Goal: Transaction & Acquisition: Purchase product/service

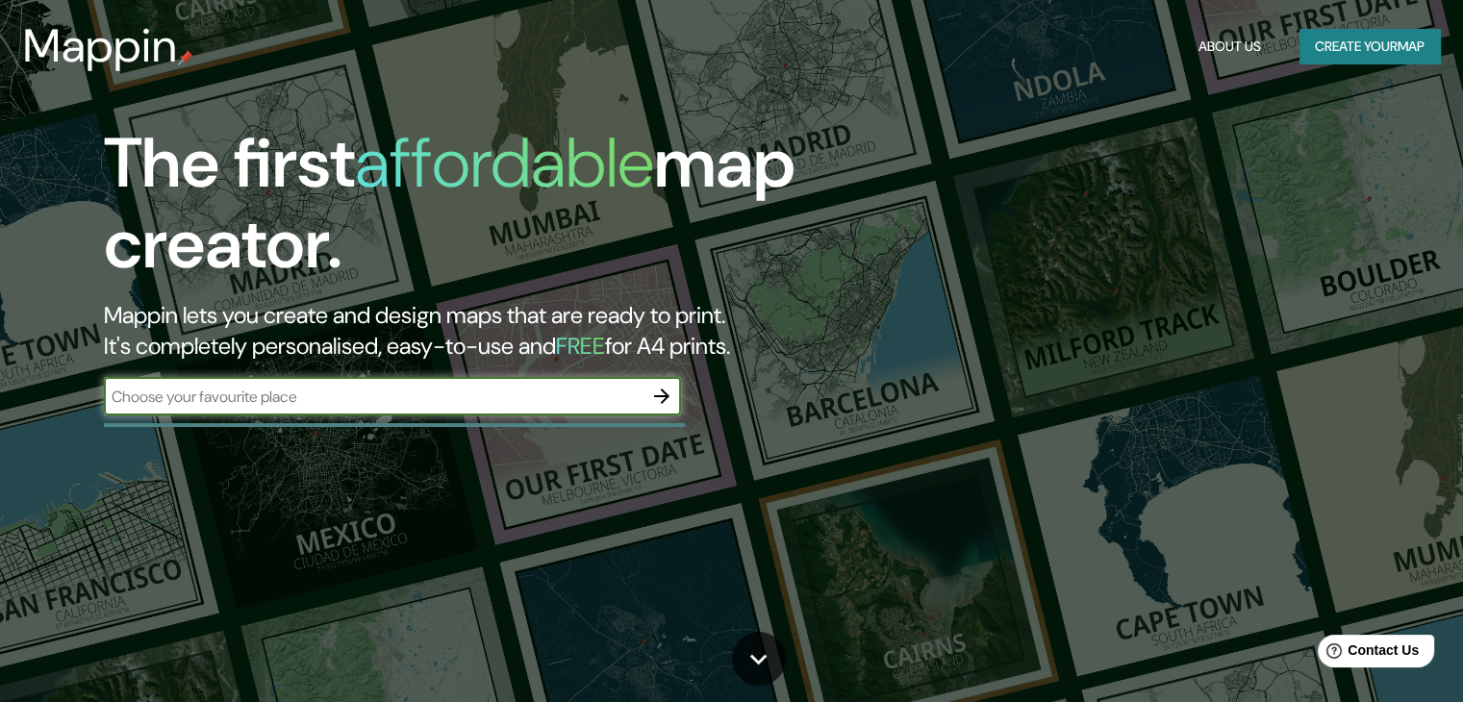
click at [441, 390] on input "text" at bounding box center [373, 397] width 539 height 22
type input "[GEOGRAPHIC_DATA]"
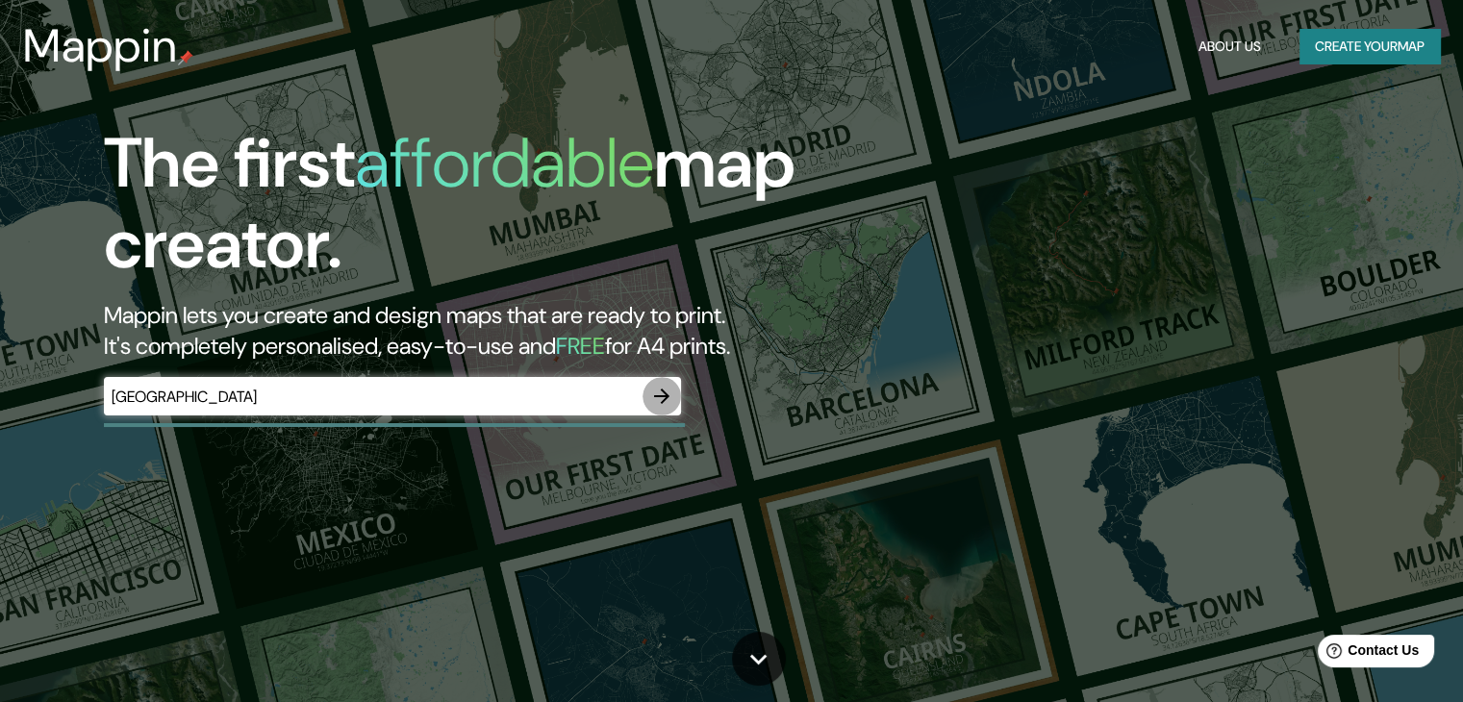
click at [661, 390] on icon "button" at bounding box center [661, 396] width 15 height 15
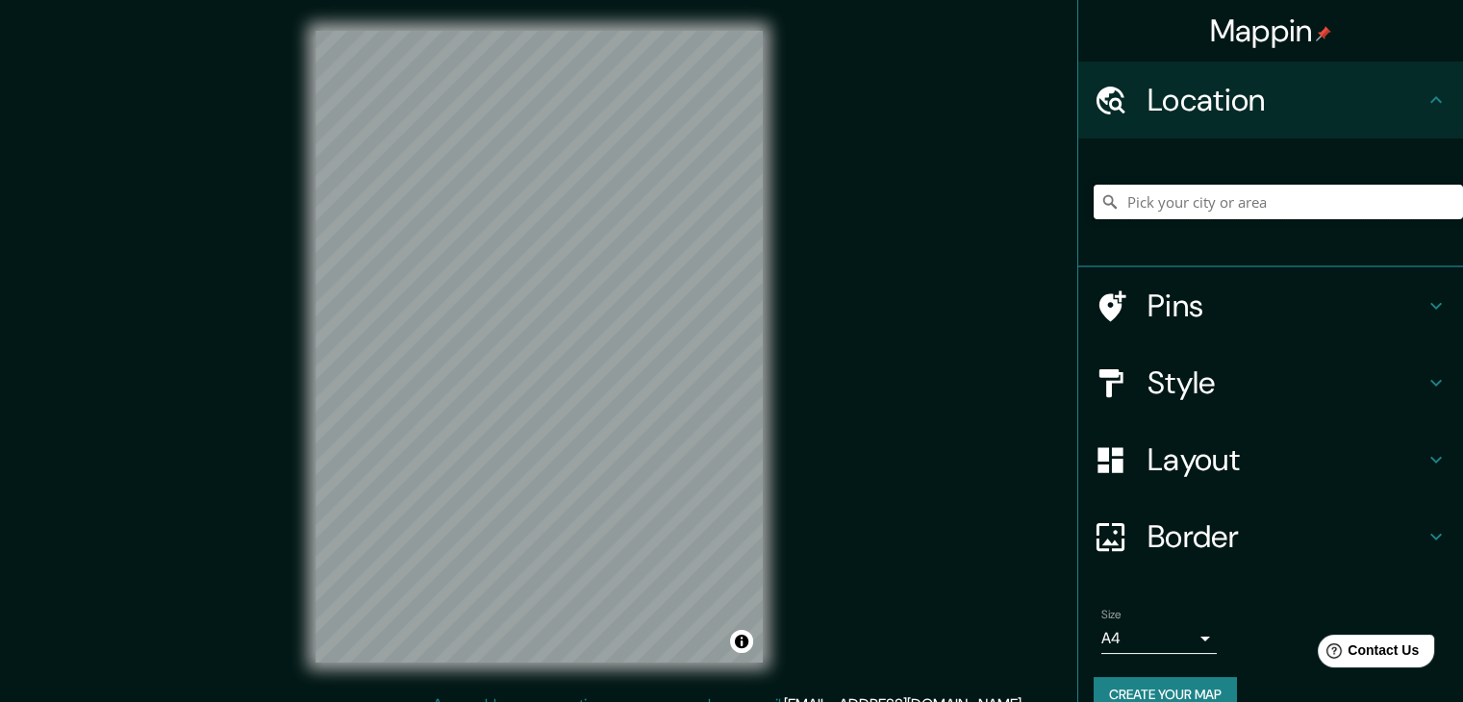
click at [1277, 199] on input "Pick your city or area" at bounding box center [1278, 202] width 369 height 35
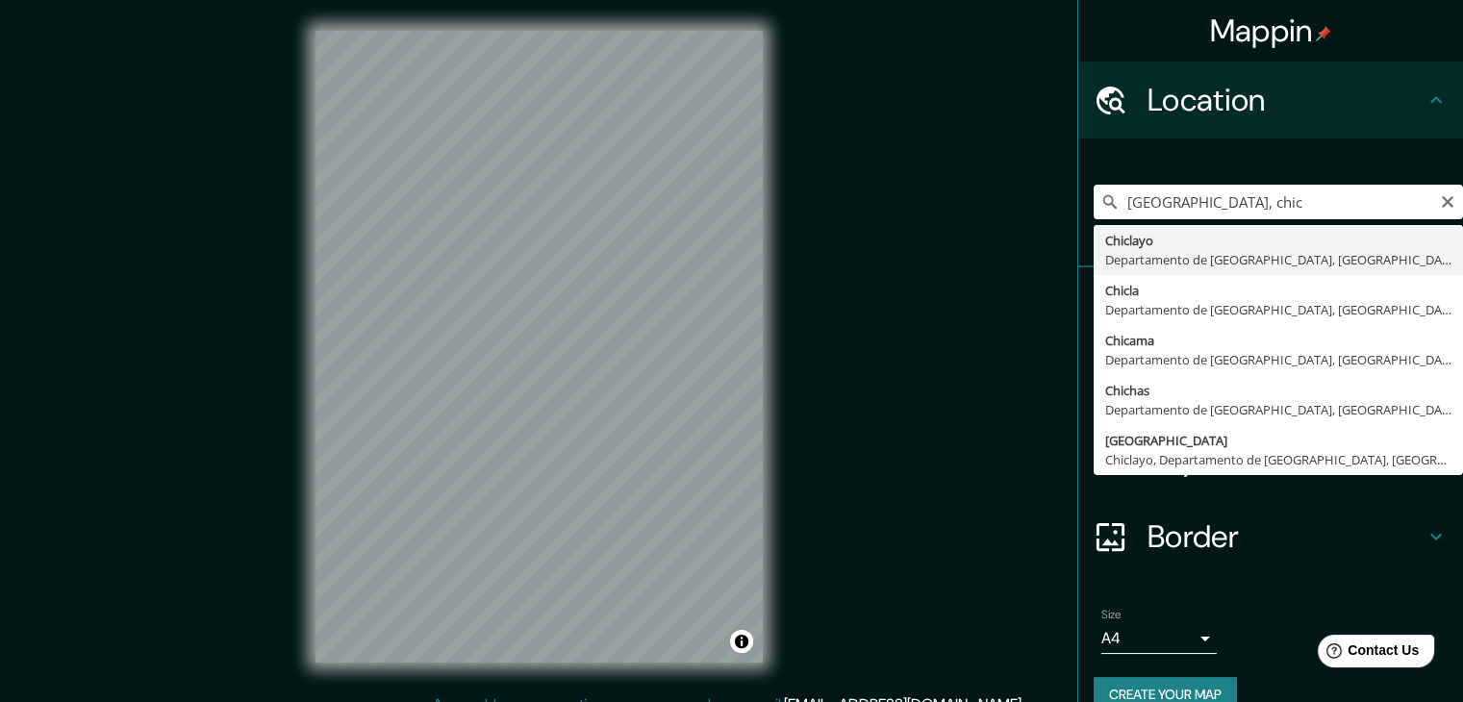
type input "Chiclayo, Departamento de [GEOGRAPHIC_DATA], [GEOGRAPHIC_DATA]"
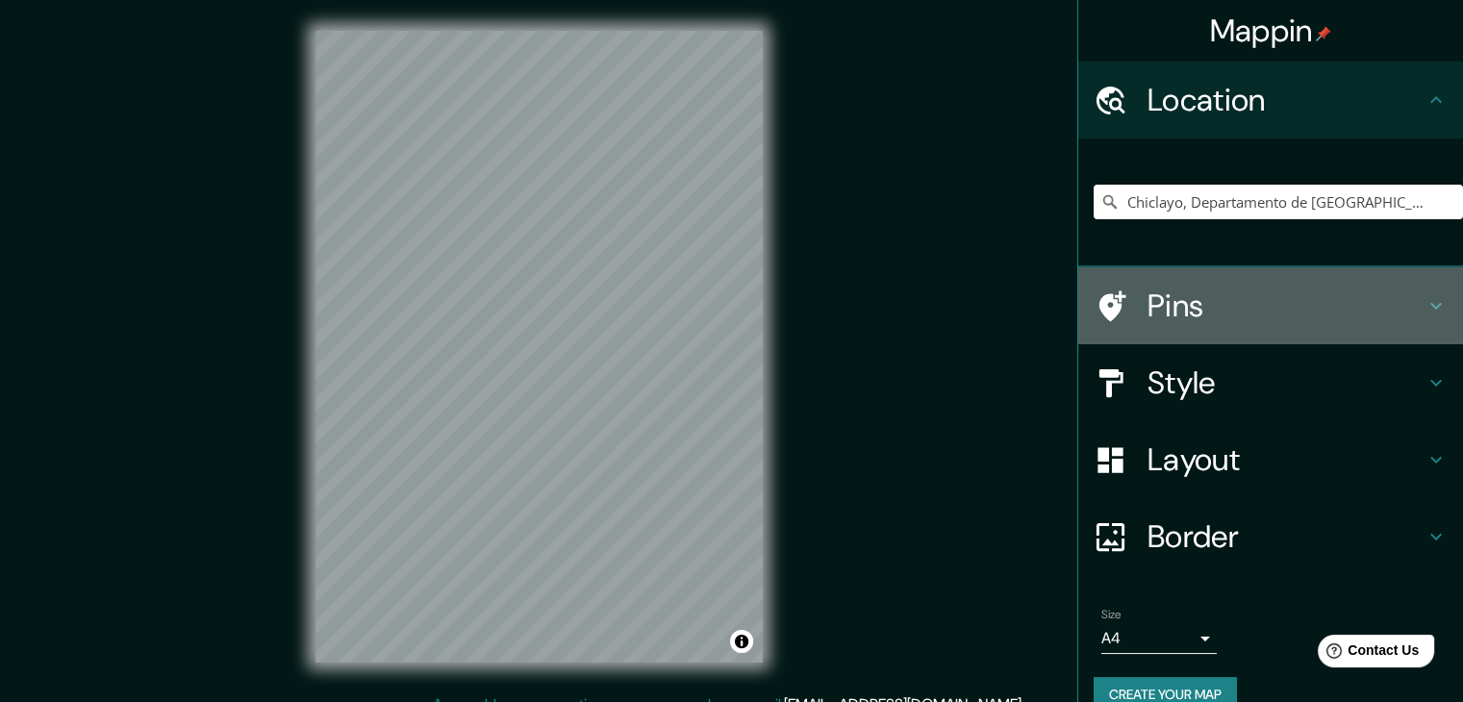
click at [1189, 305] on h4 "Pins" at bounding box center [1286, 306] width 277 height 38
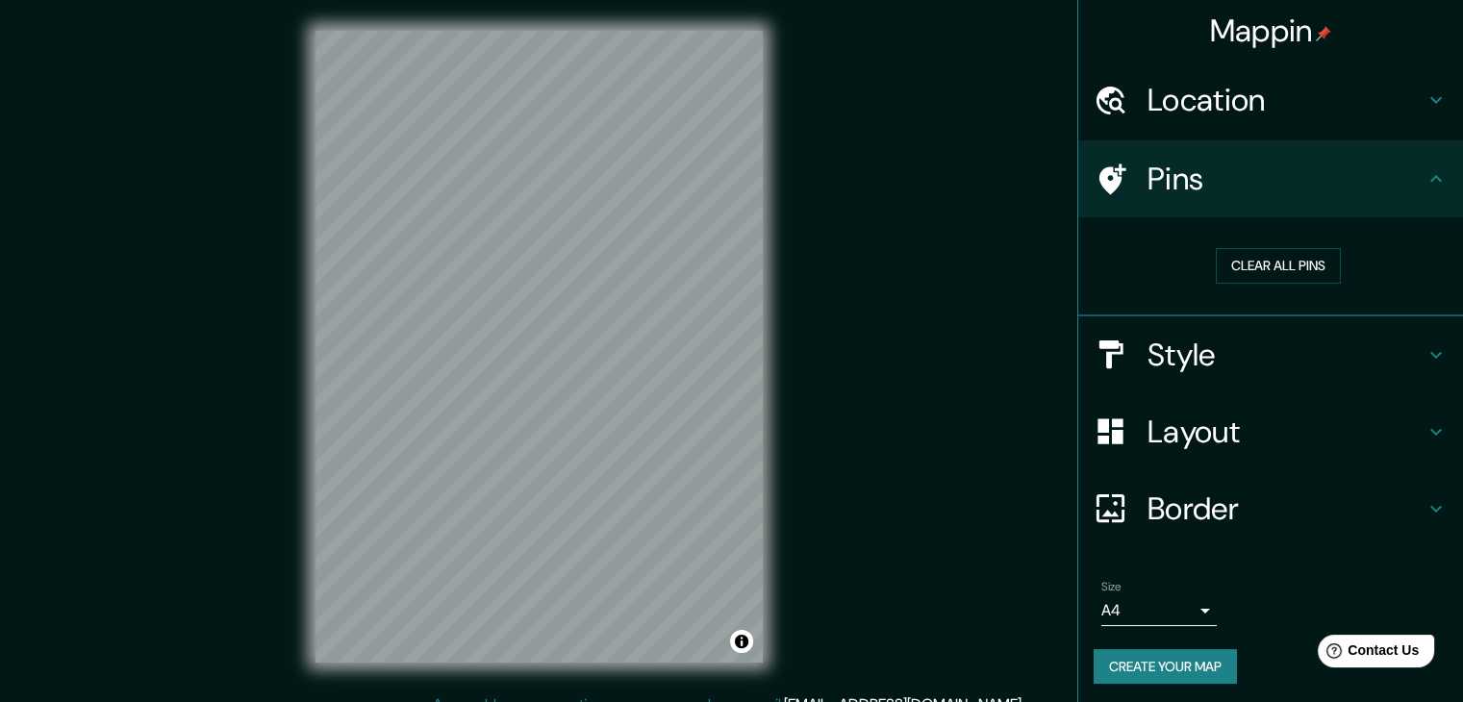
click at [1230, 346] on h4 "Style" at bounding box center [1286, 355] width 277 height 38
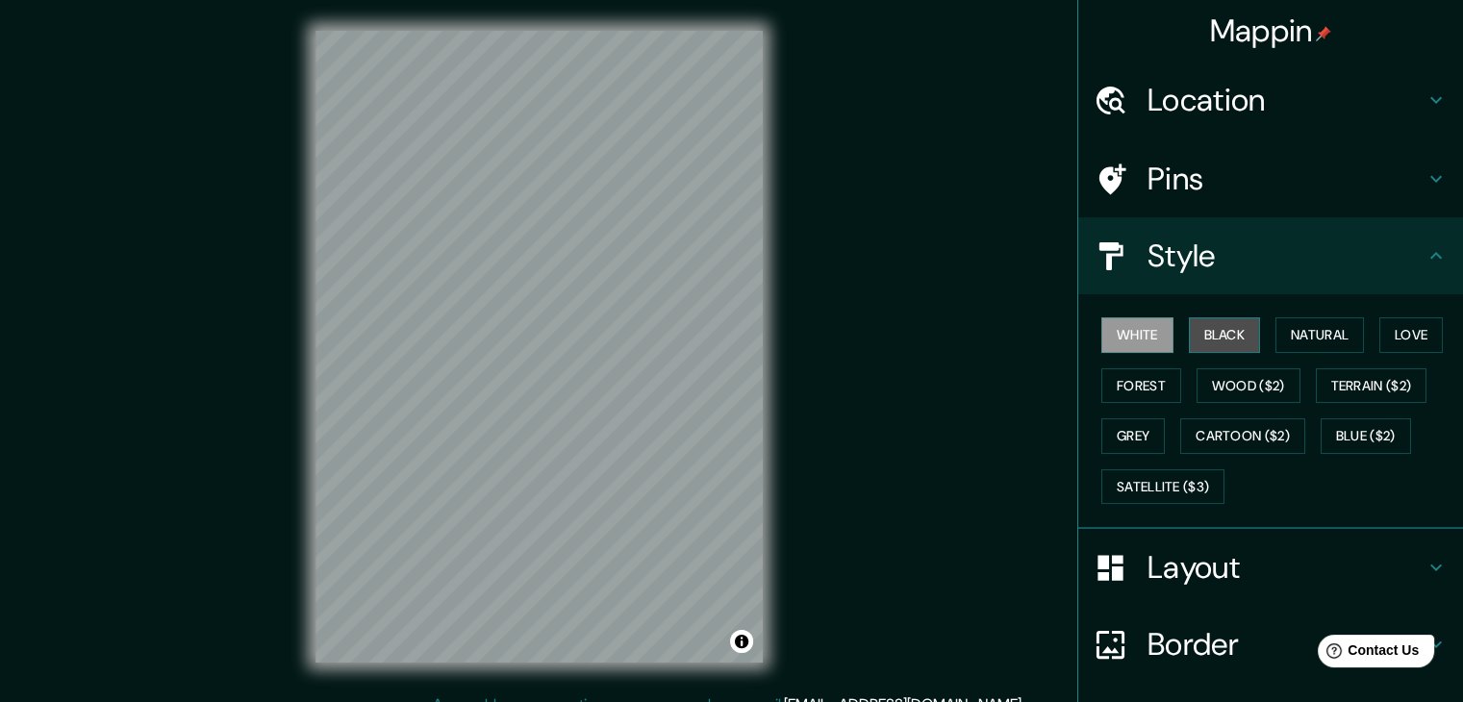
click at [1212, 337] on button "Black" at bounding box center [1225, 336] width 72 height 36
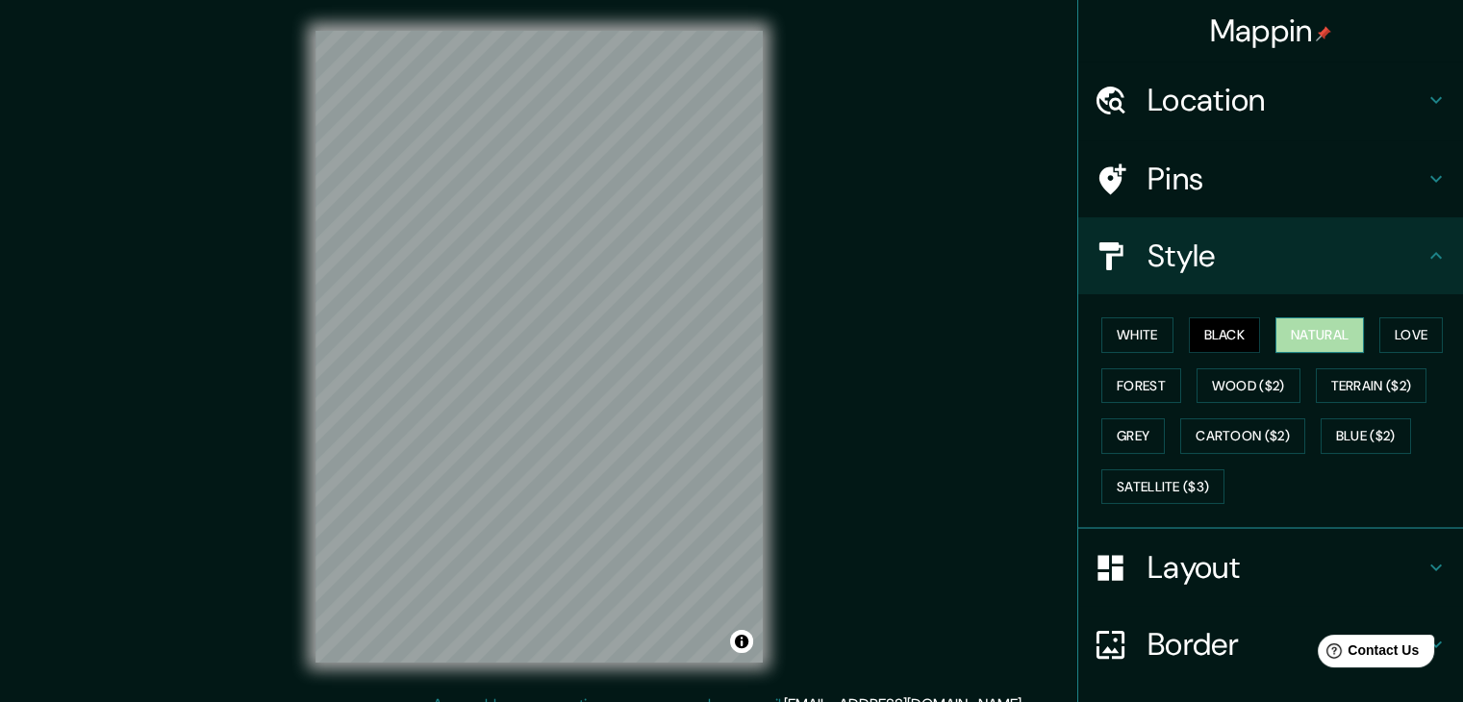
click at [1306, 335] on button "Natural" at bounding box center [1320, 336] width 89 height 36
click at [1417, 325] on button "Love" at bounding box center [1412, 336] width 64 height 36
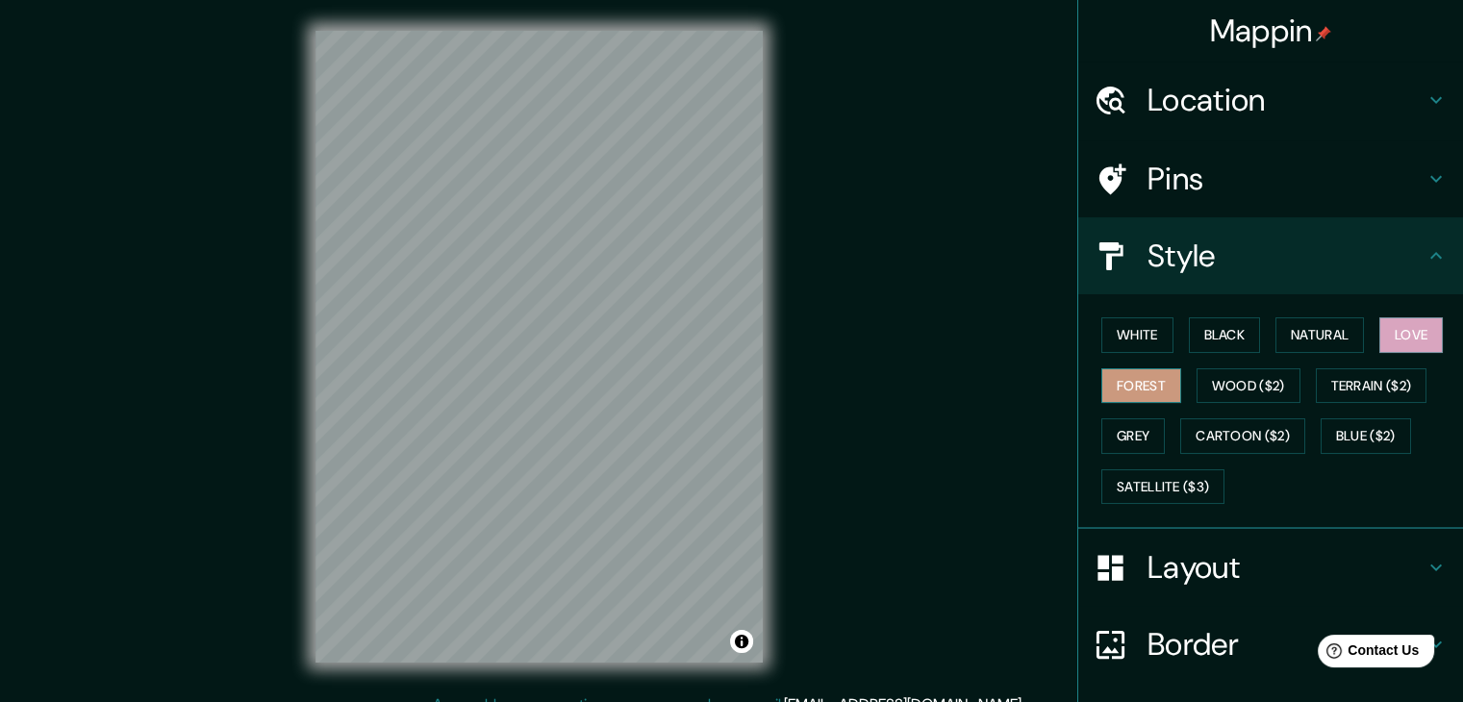
click at [1120, 378] on button "Forest" at bounding box center [1142, 387] width 80 height 36
click at [1112, 426] on button "Grey" at bounding box center [1134, 437] width 64 height 36
click at [1195, 332] on button "Black" at bounding box center [1225, 336] width 72 height 36
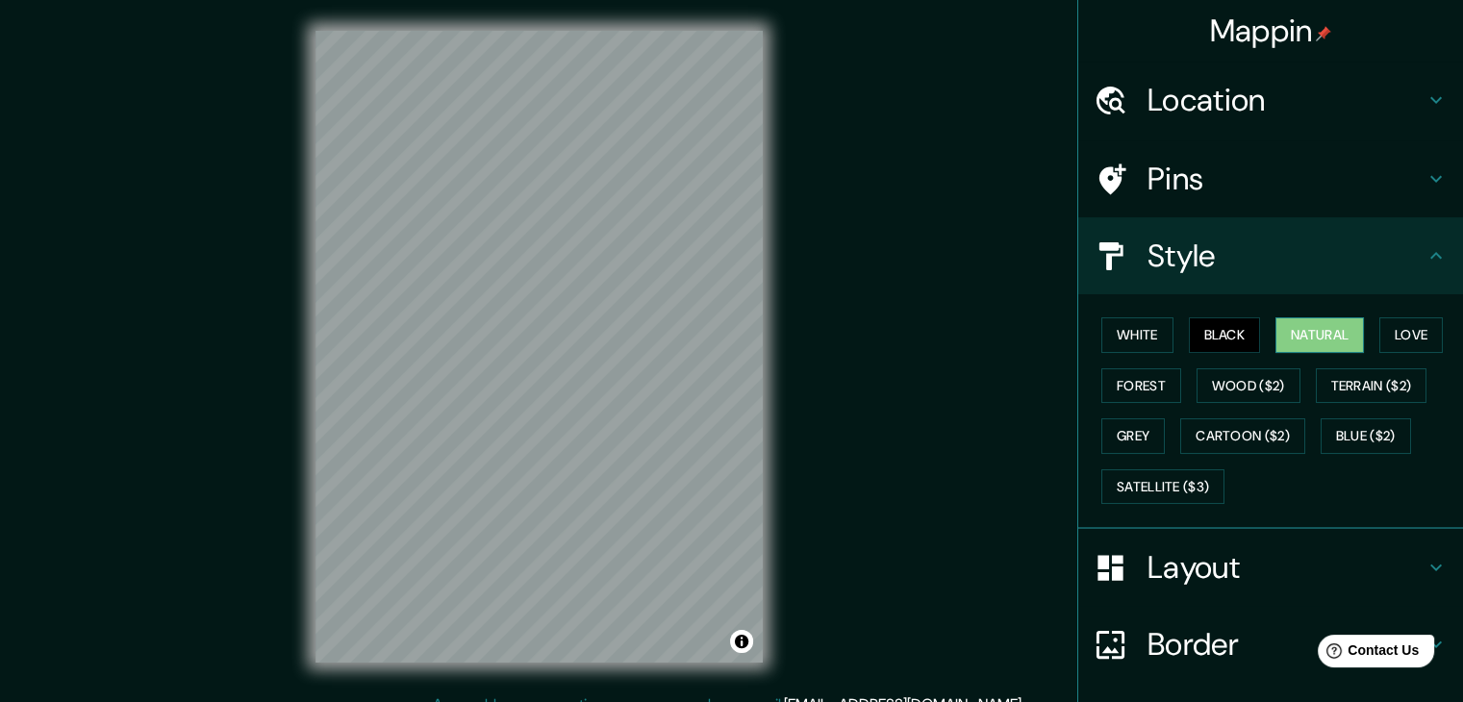
click at [1320, 337] on button "Natural" at bounding box center [1320, 336] width 89 height 36
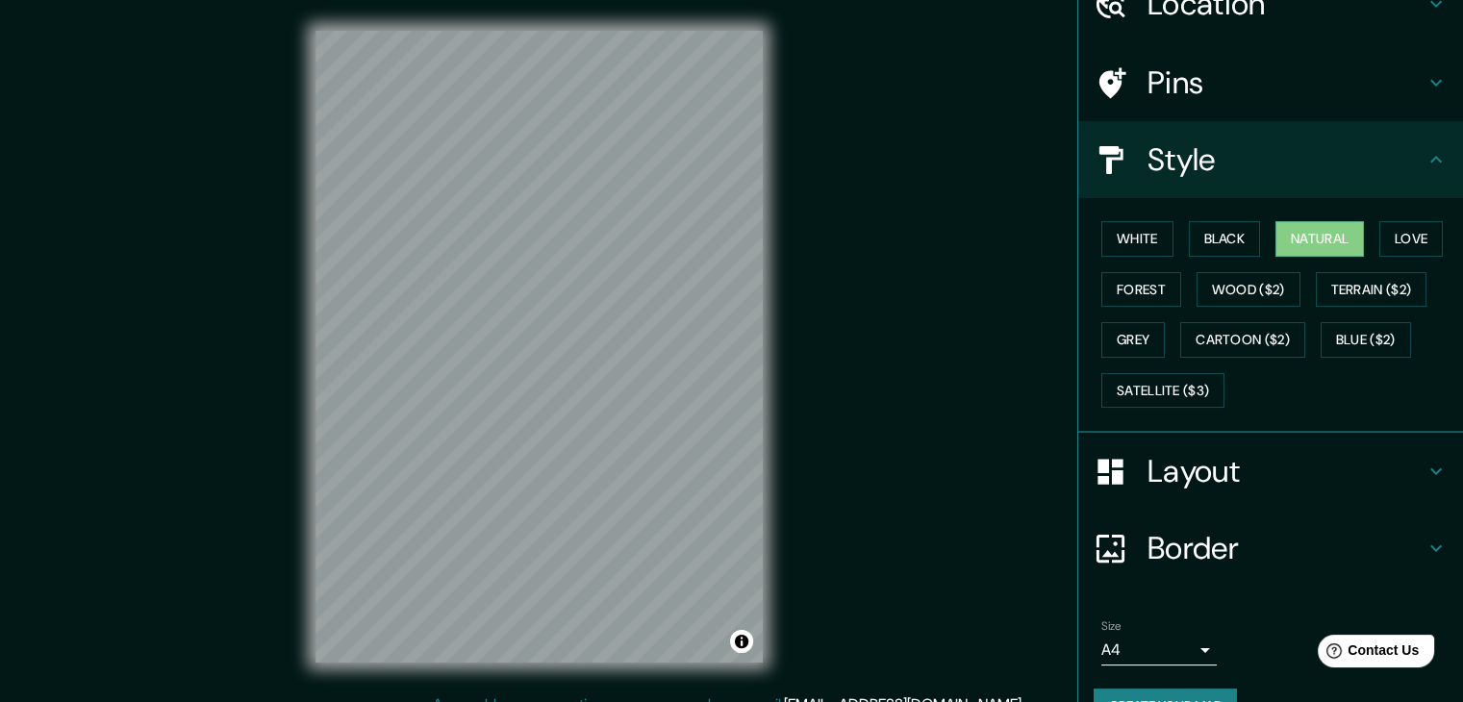
click at [1278, 466] on h4 "Layout" at bounding box center [1286, 471] width 277 height 38
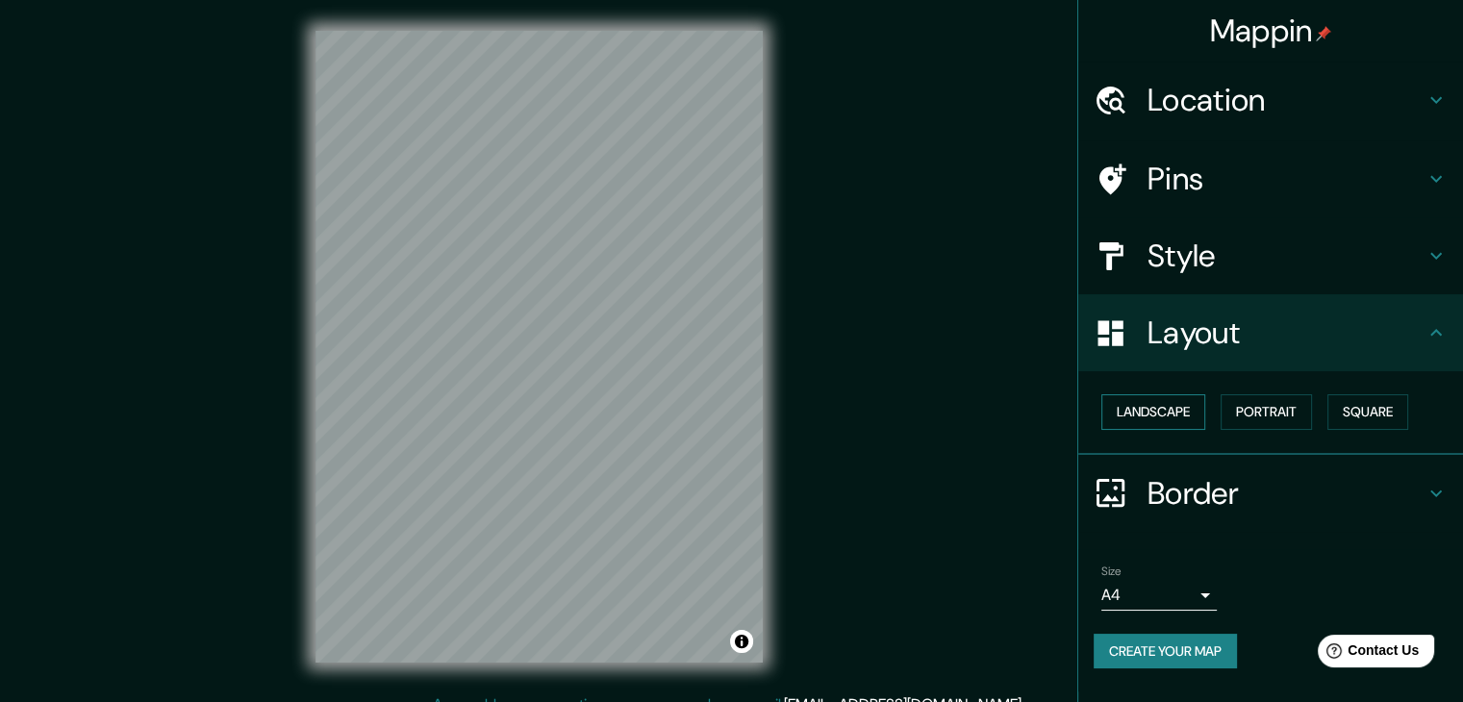
click at [1183, 420] on button "Landscape" at bounding box center [1154, 412] width 104 height 36
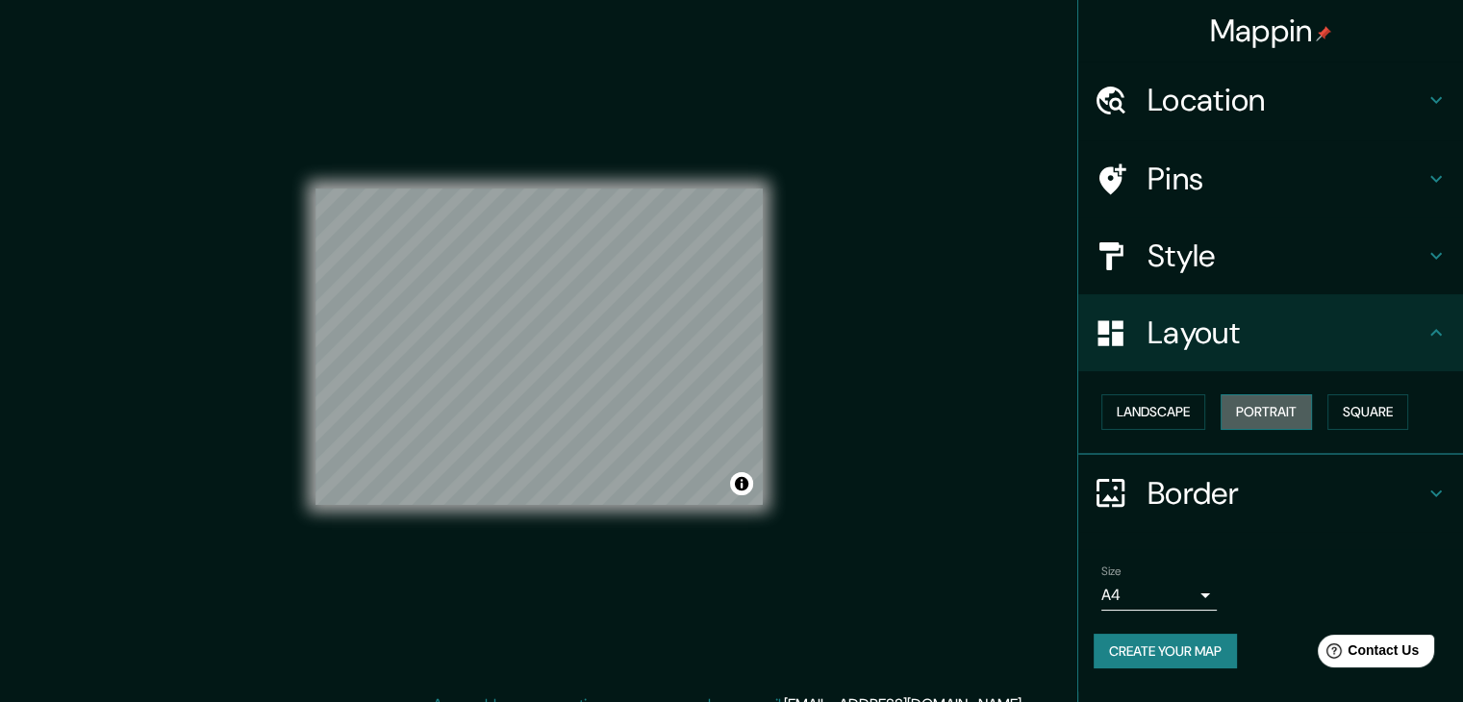
click at [1240, 412] on button "Portrait" at bounding box center [1266, 412] width 91 height 36
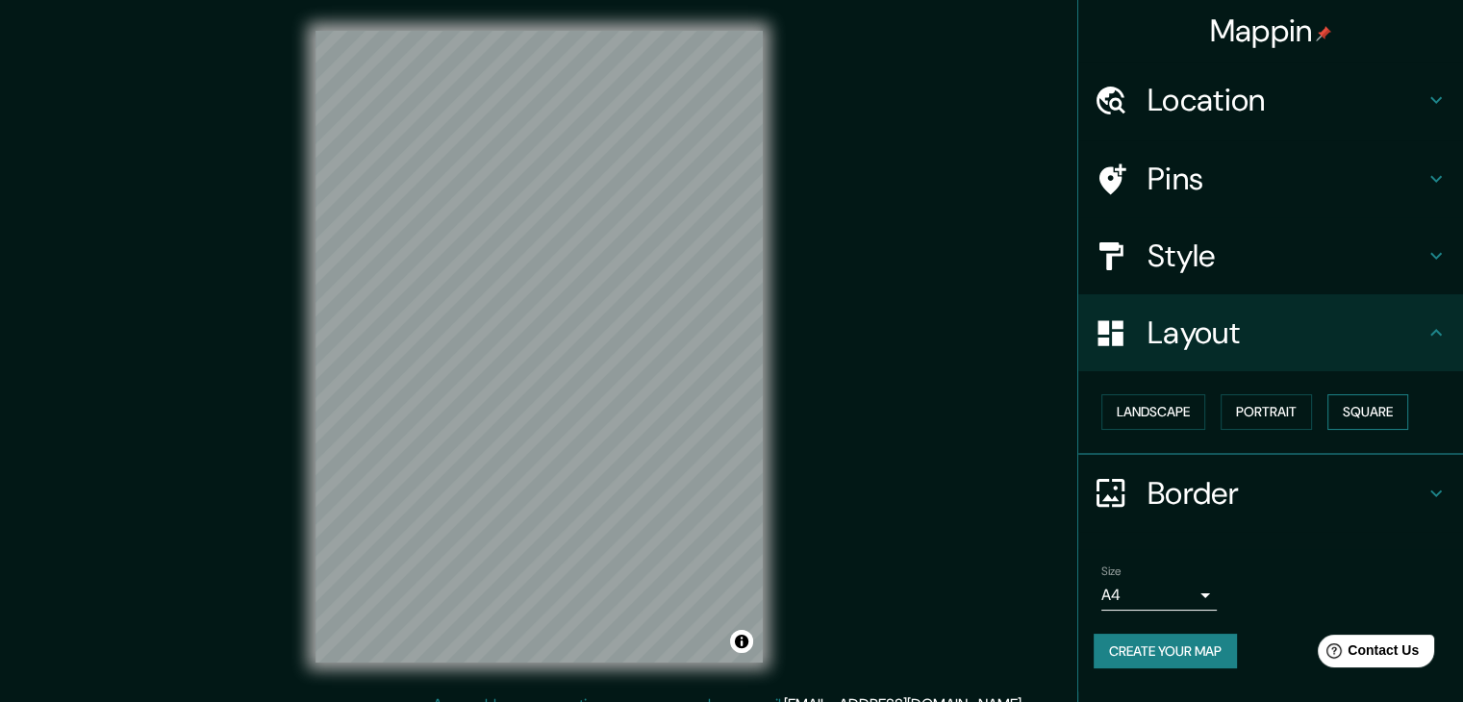
click at [1399, 417] on button "Square" at bounding box center [1368, 412] width 81 height 36
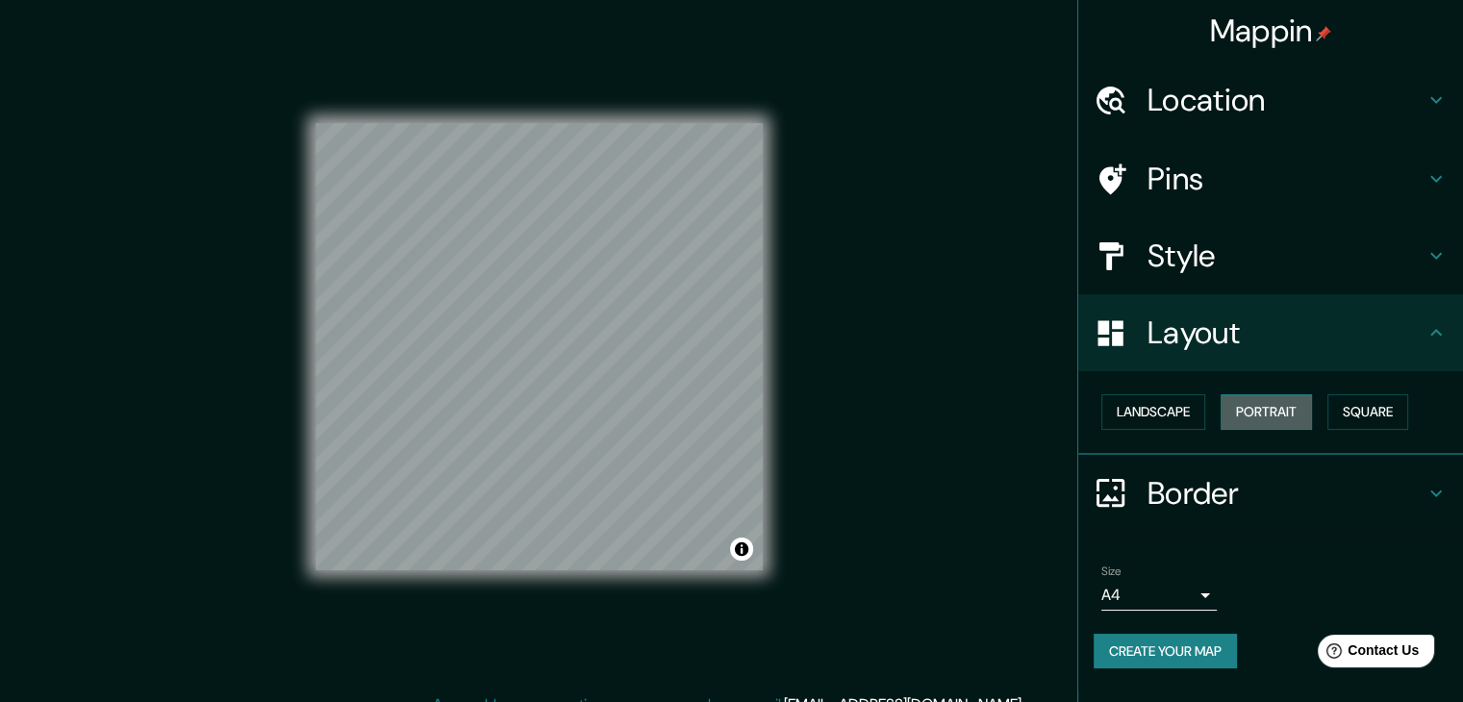
click at [1257, 410] on button "Portrait" at bounding box center [1266, 412] width 91 height 36
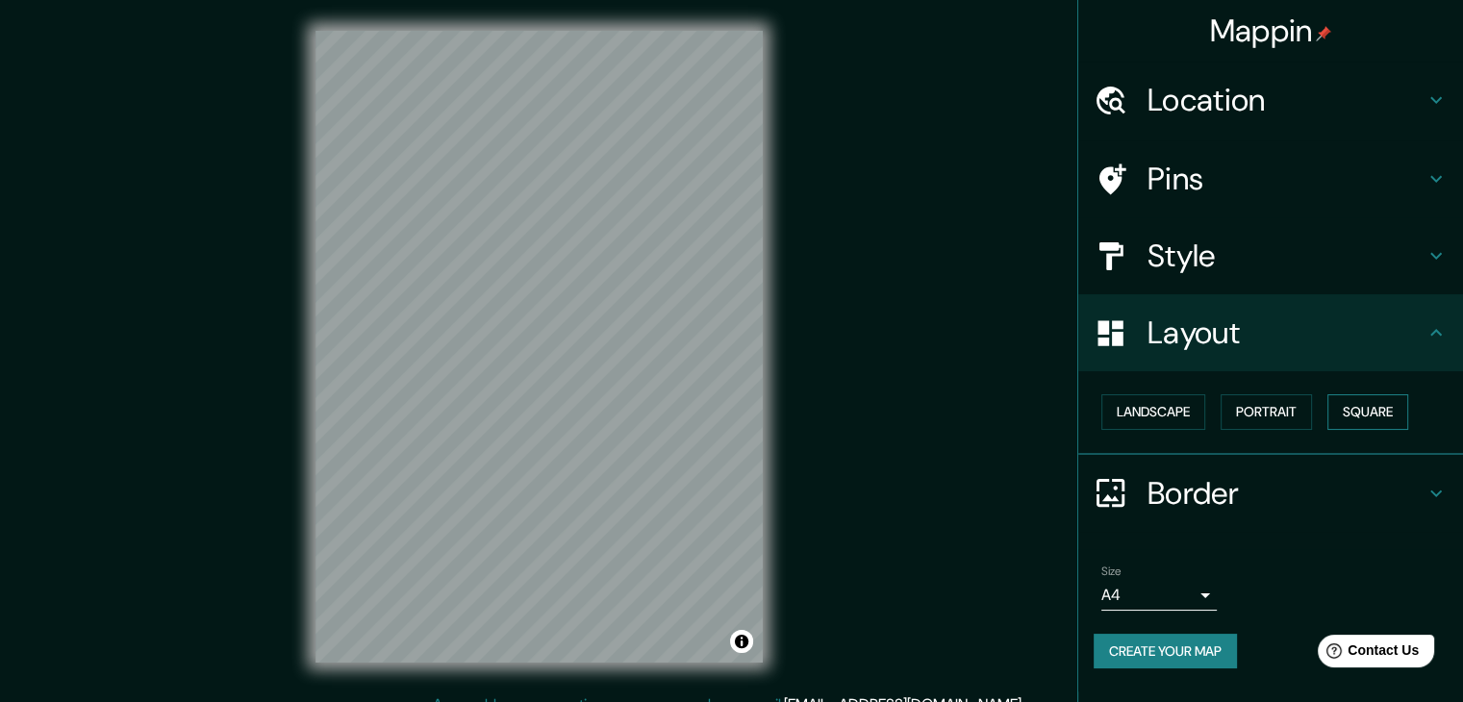
click at [1355, 409] on button "Square" at bounding box center [1368, 412] width 81 height 36
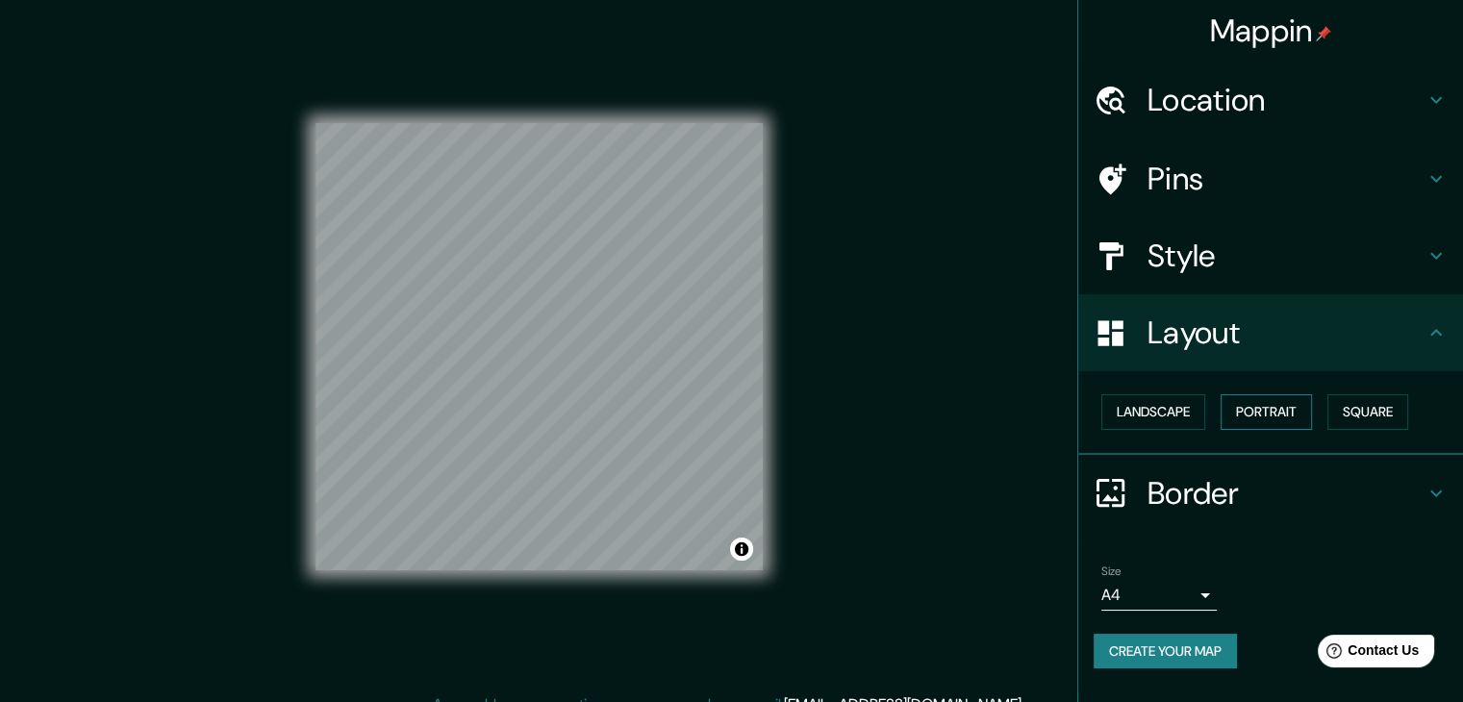
click at [1276, 409] on button "Portrait" at bounding box center [1266, 412] width 91 height 36
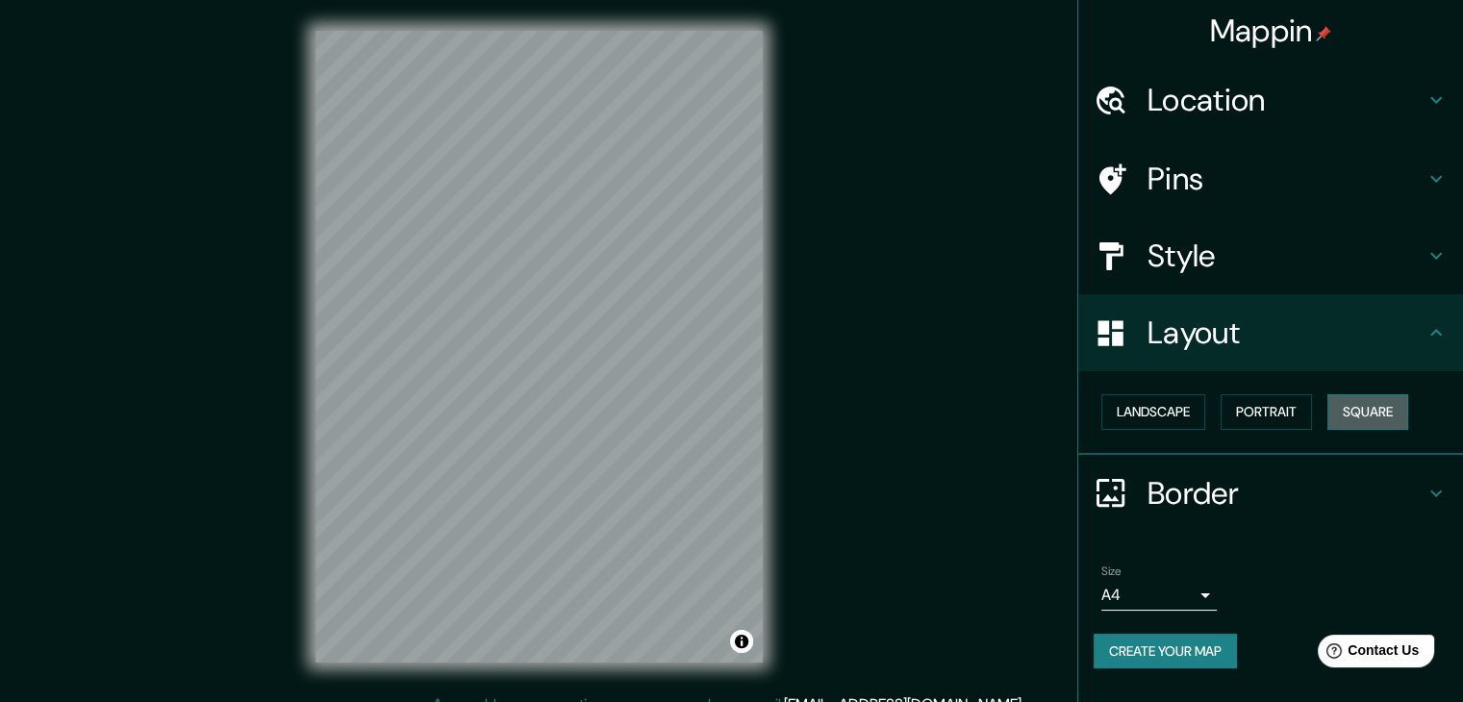
click at [1377, 409] on button "Square" at bounding box center [1368, 412] width 81 height 36
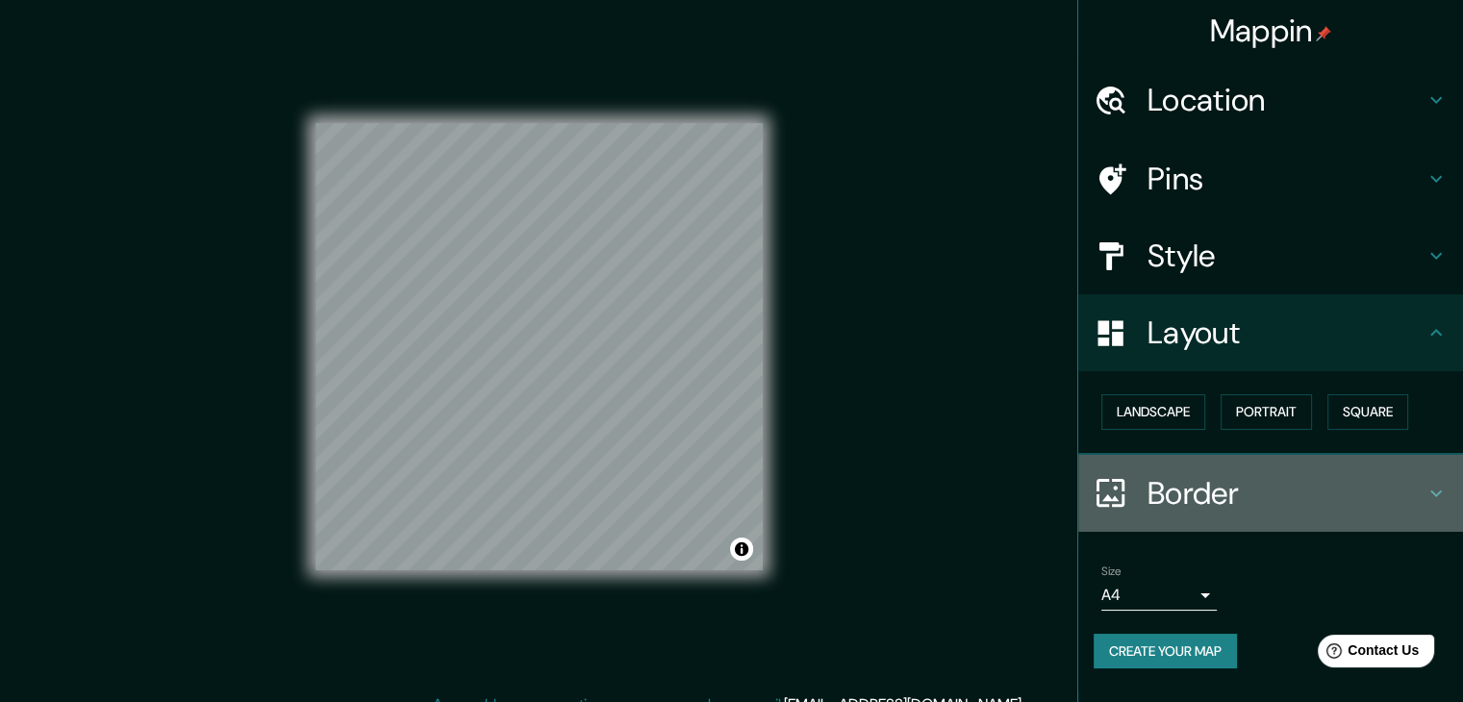
click at [1330, 474] on h4 "Border" at bounding box center [1286, 493] width 277 height 38
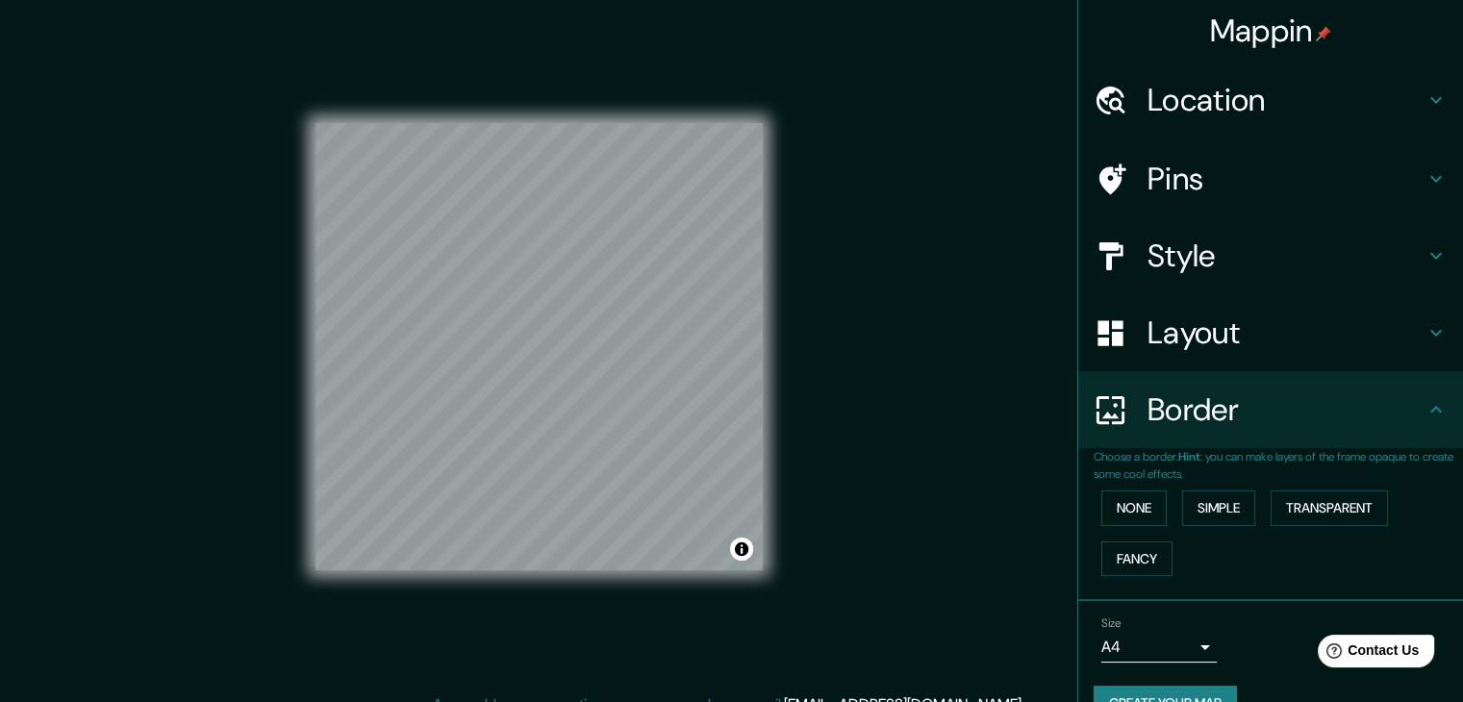
click at [1329, 436] on div "Border" at bounding box center [1271, 409] width 385 height 77
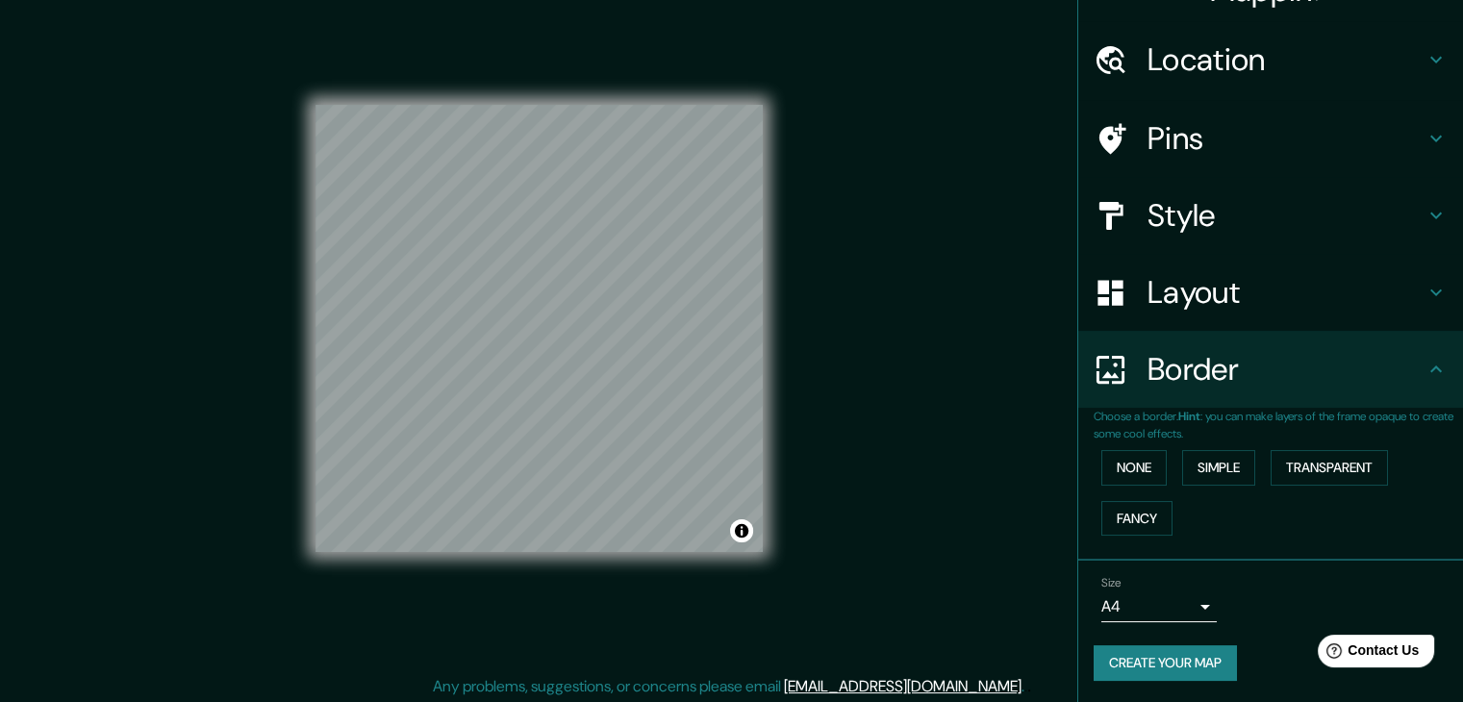
scroll to position [22, 0]
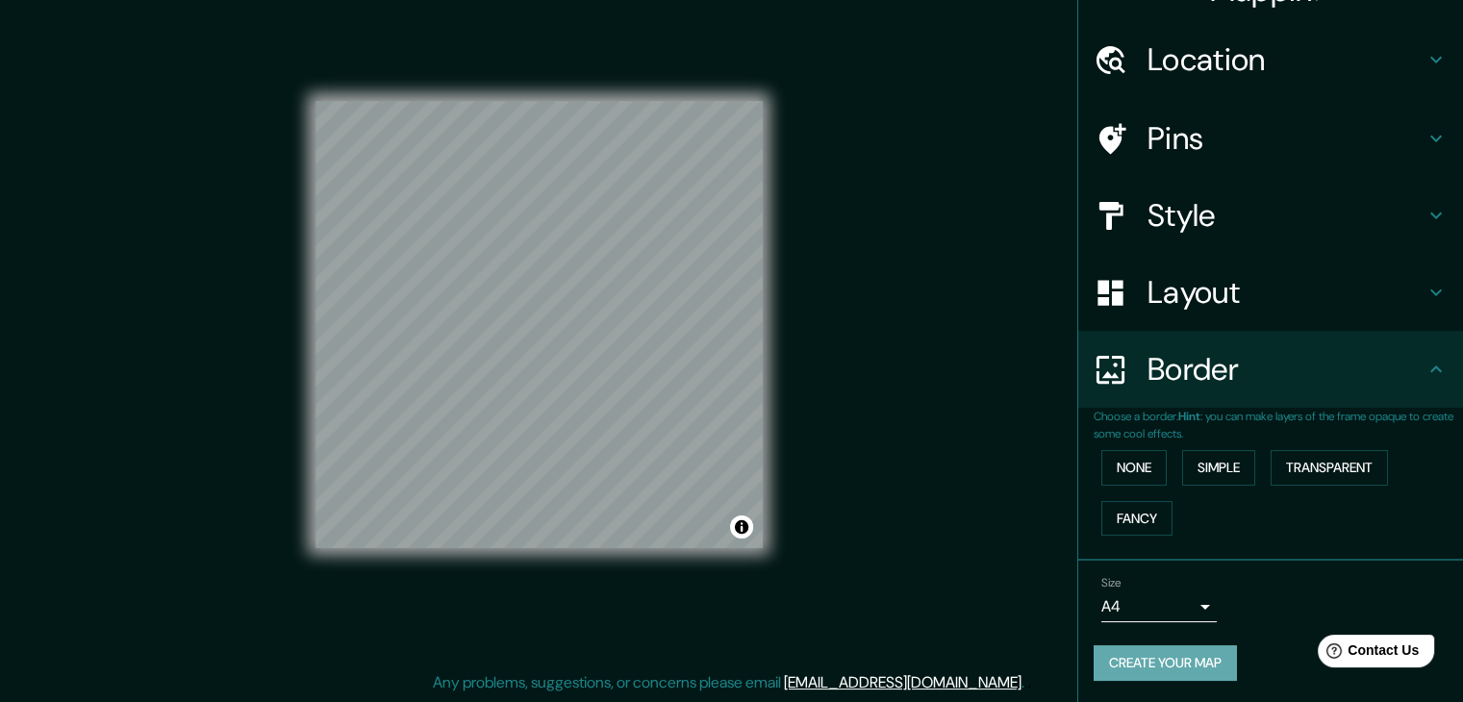
click at [1180, 654] on button "Create your map" at bounding box center [1165, 664] width 143 height 36
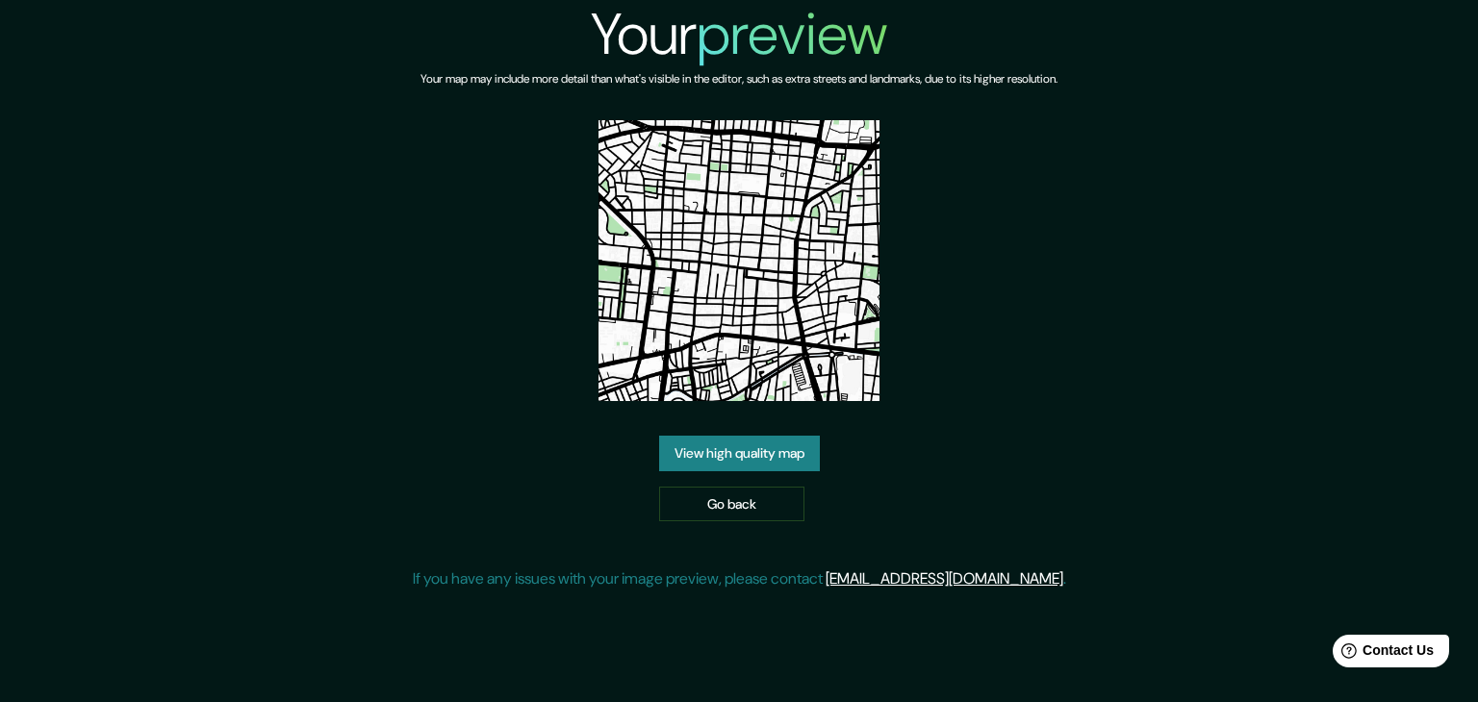
click at [704, 456] on link "View high quality map" at bounding box center [739, 454] width 161 height 36
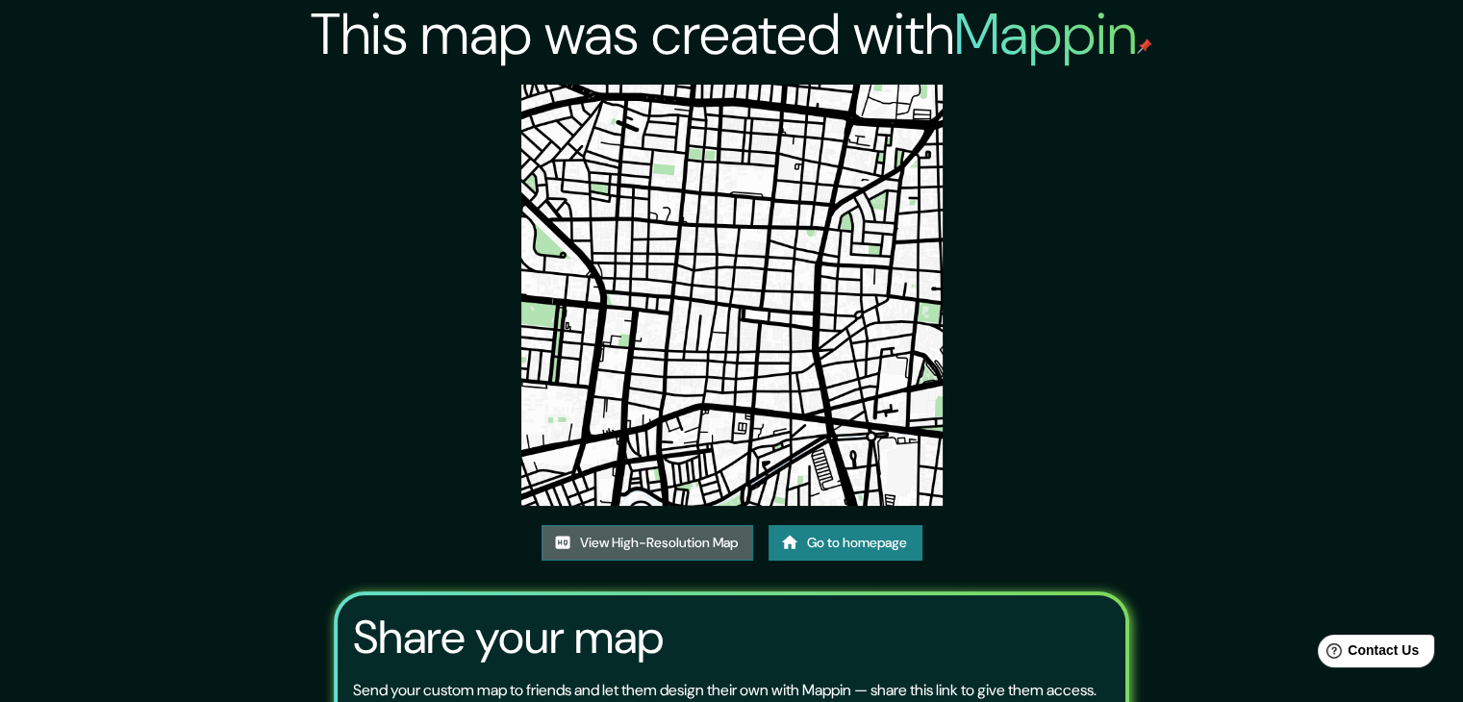
click at [680, 547] on link "View High-Resolution Map" at bounding box center [648, 543] width 212 height 36
